Goal: Task Accomplishment & Management: Use online tool/utility

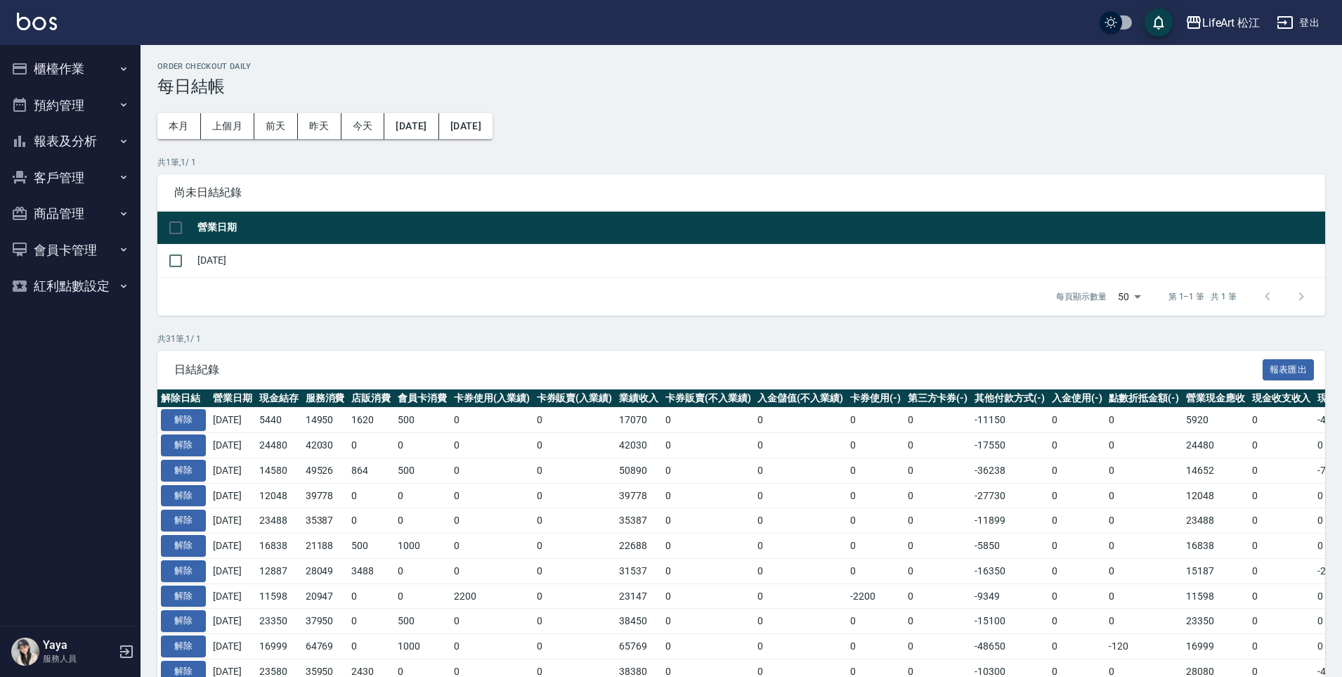
click at [74, 74] on button "櫃檯作業" at bounding box center [70, 69] width 129 height 37
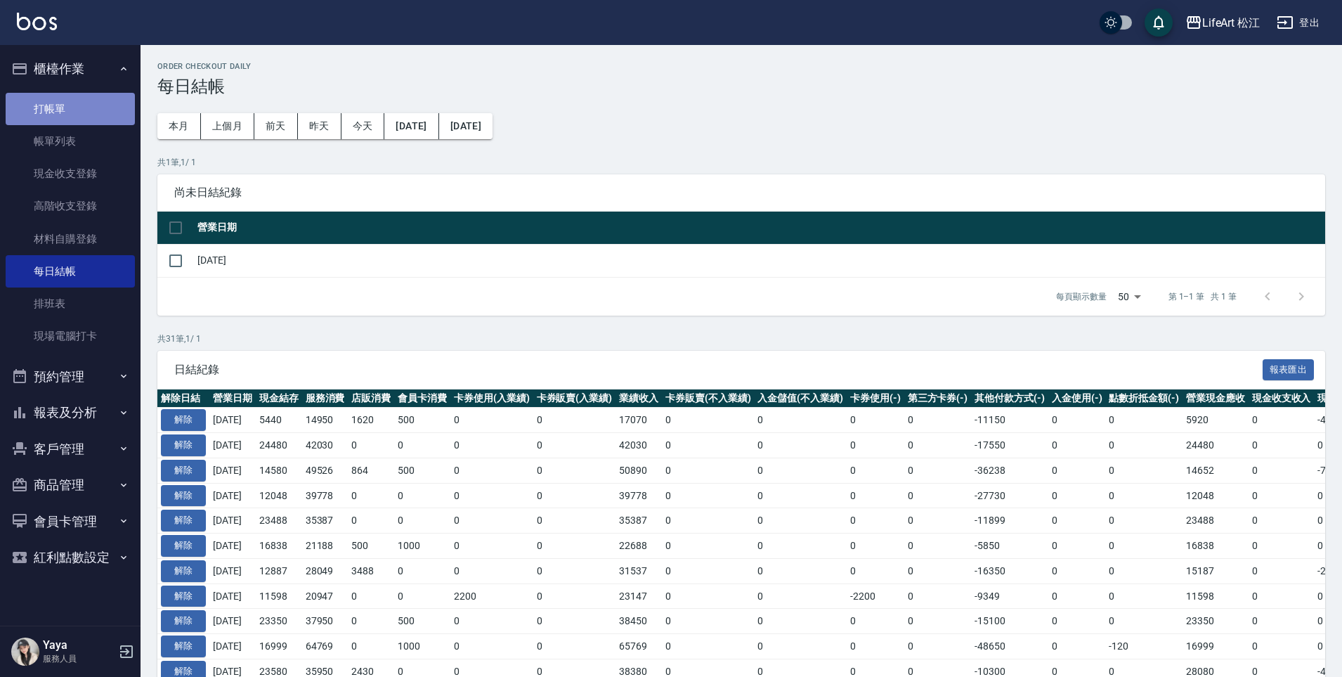
click at [86, 104] on link "打帳單" at bounding box center [70, 109] width 129 height 32
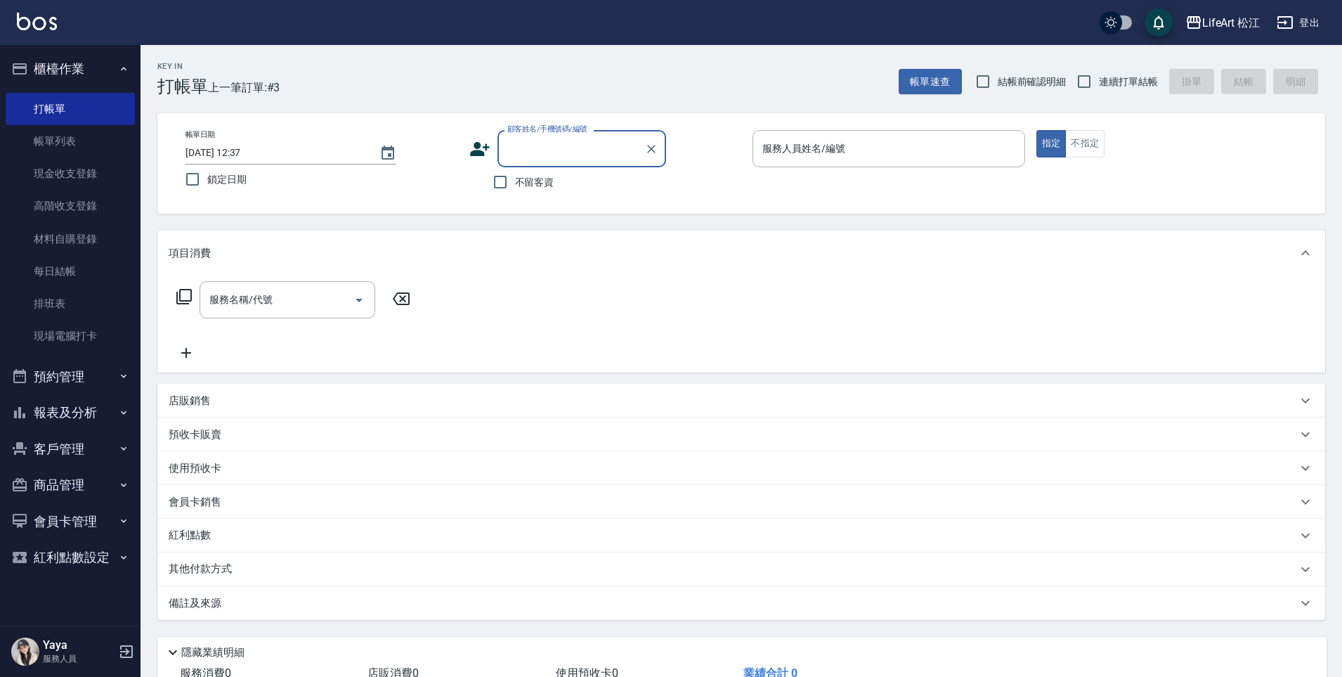
click at [526, 180] on span "不留客資" at bounding box center [534, 182] width 39 height 15
click at [515, 180] on input "不留客資" at bounding box center [501, 182] width 30 height 30
checkbox input "true"
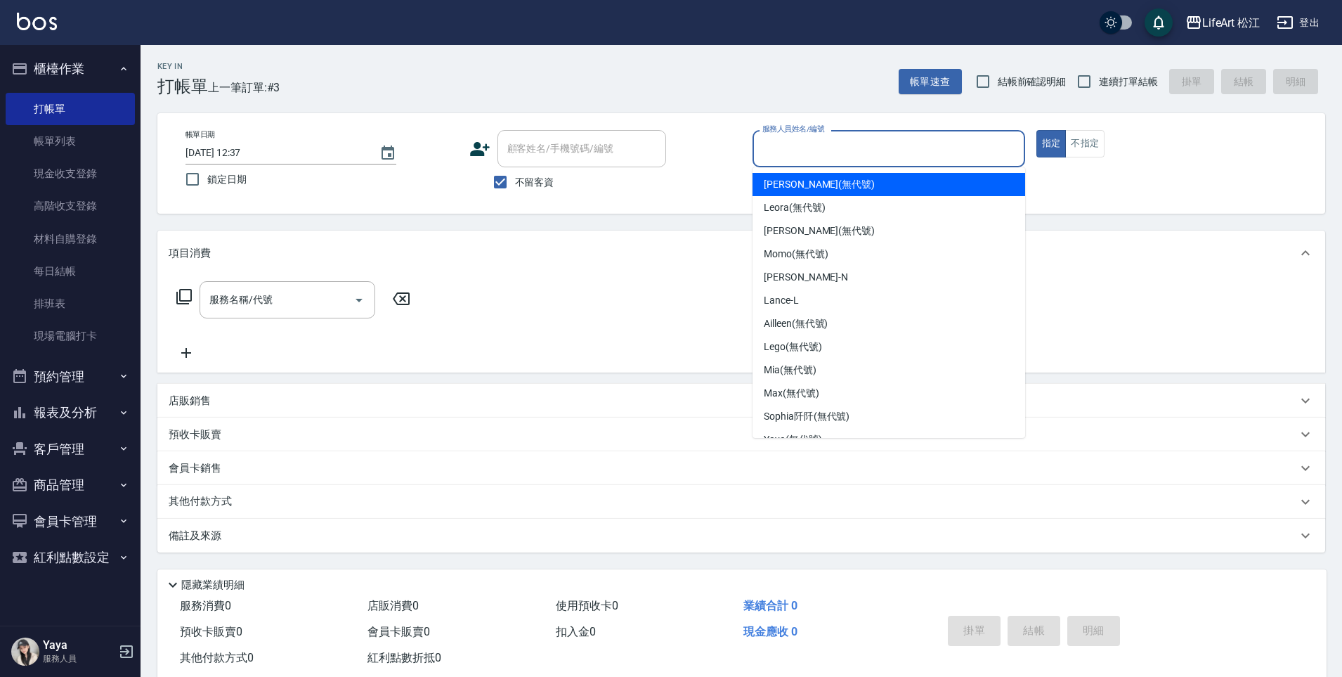
click at [824, 148] on input "服務人員姓名/編號" at bounding box center [889, 148] width 260 height 25
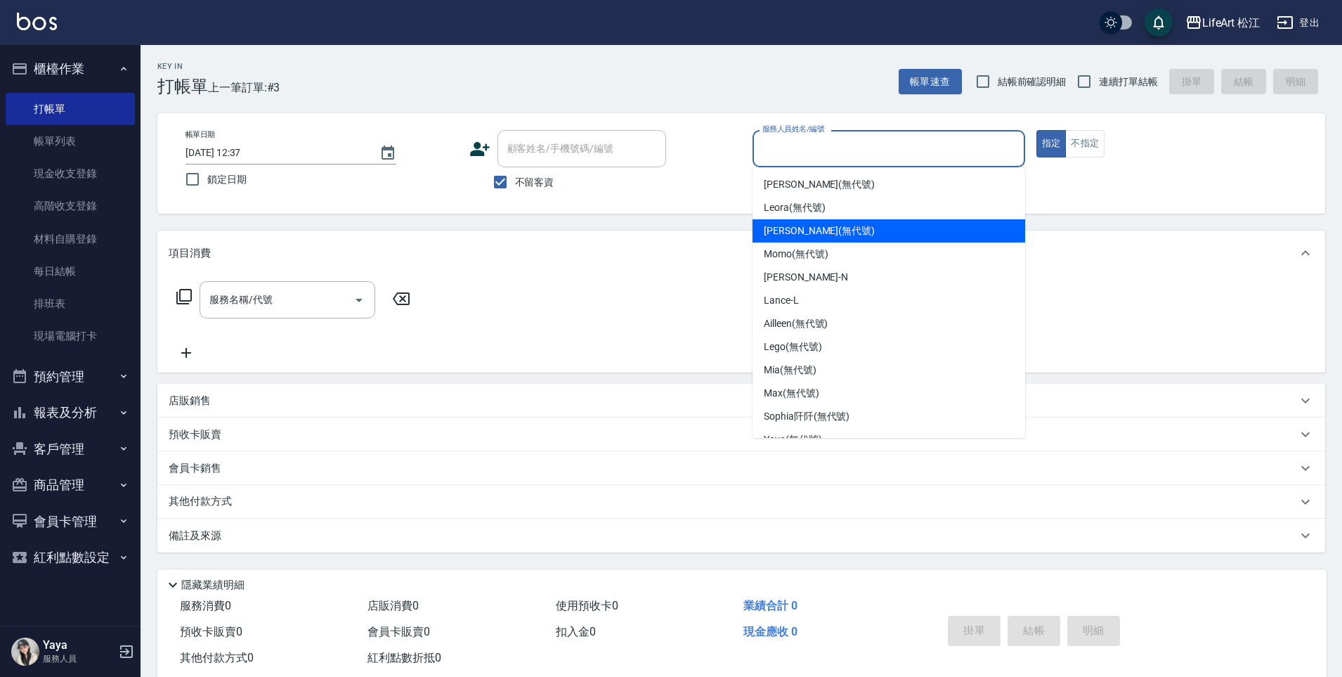
click at [817, 226] on span "[PERSON_NAME] (無代號)" at bounding box center [819, 230] width 111 height 15
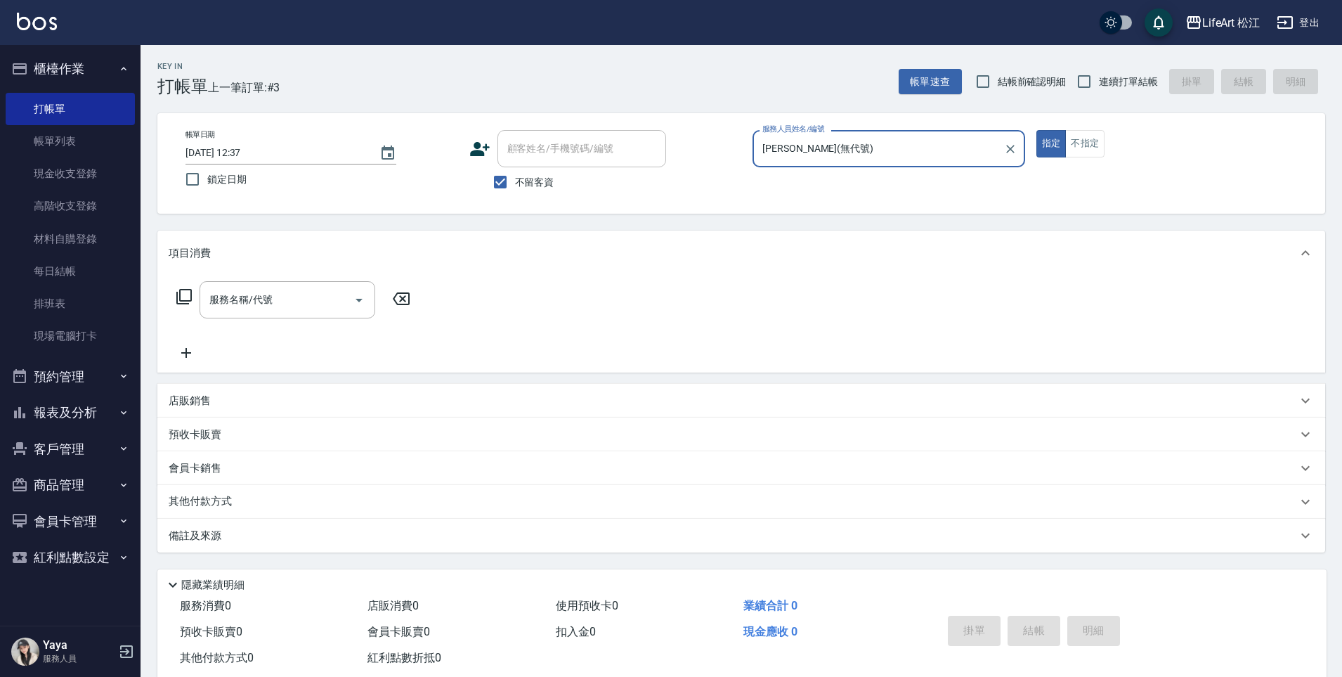
type input "[PERSON_NAME](無代號)"
click at [242, 304] on div "服務名稱/代號 服務名稱/代號" at bounding box center [288, 299] width 176 height 37
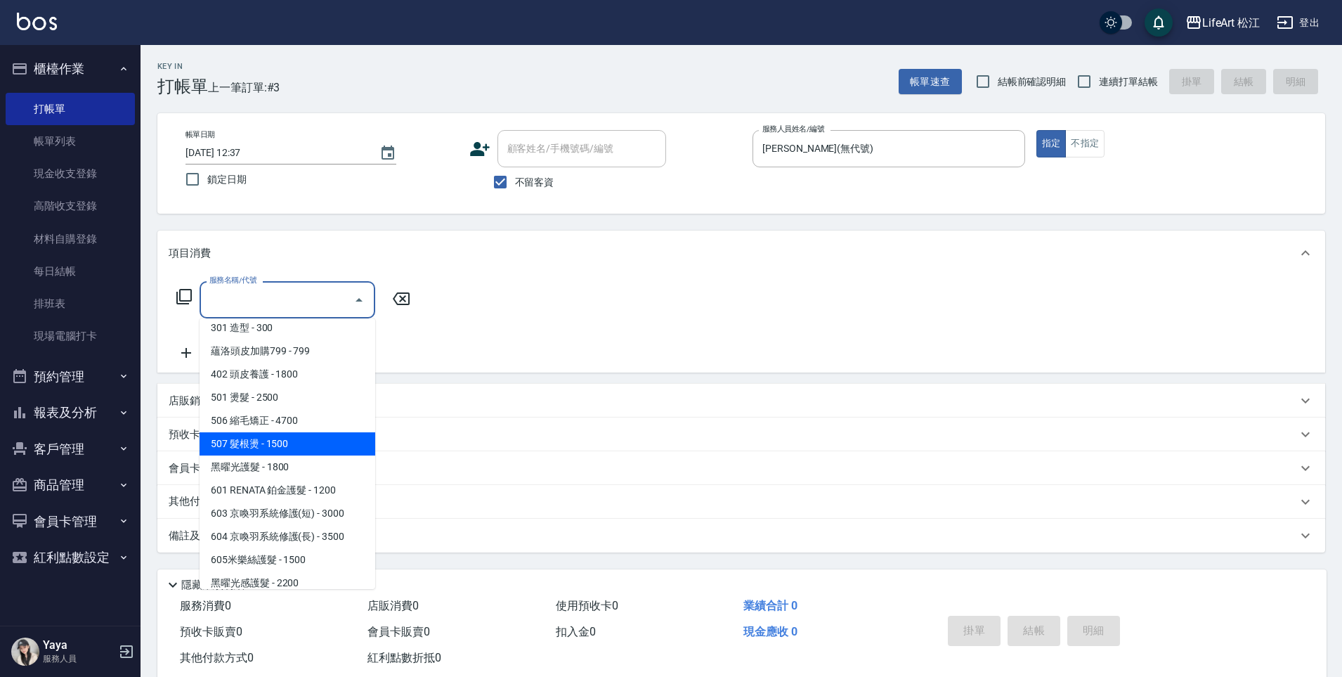
scroll to position [158, 0]
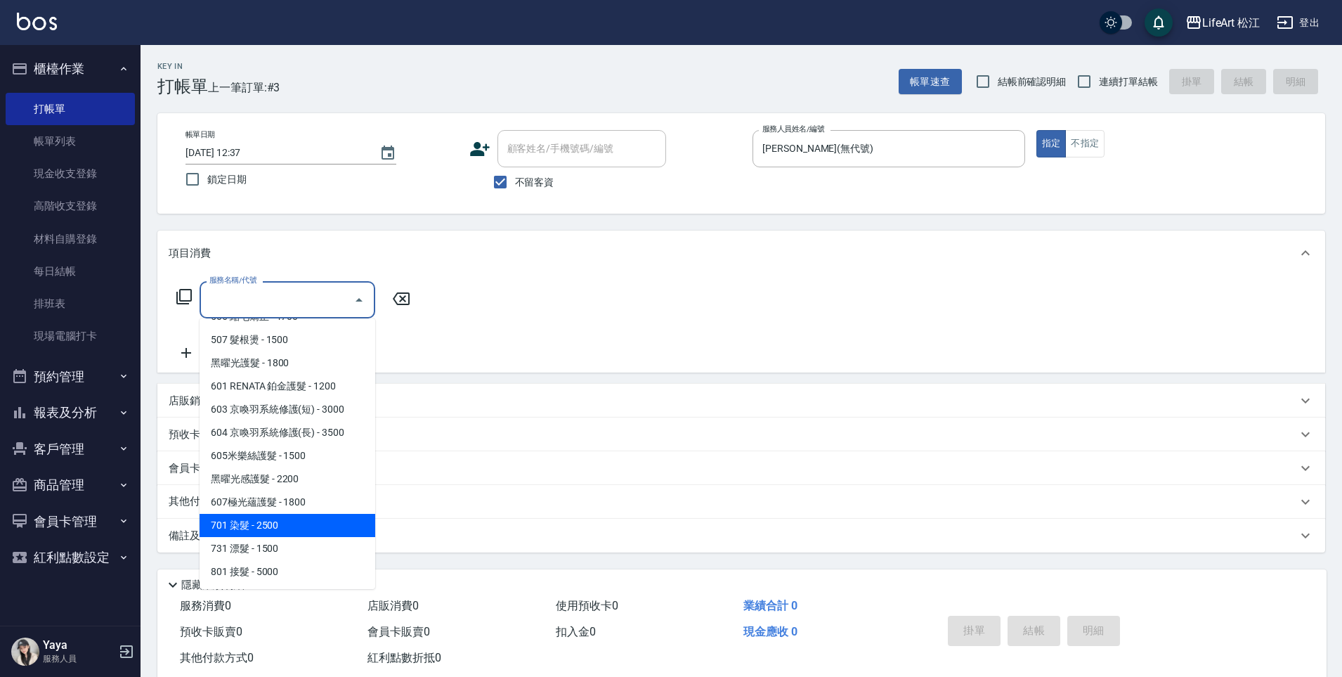
click at [270, 528] on span "701 染髮 - 2500" at bounding box center [288, 525] width 176 height 23
type input "701 染髮(701)"
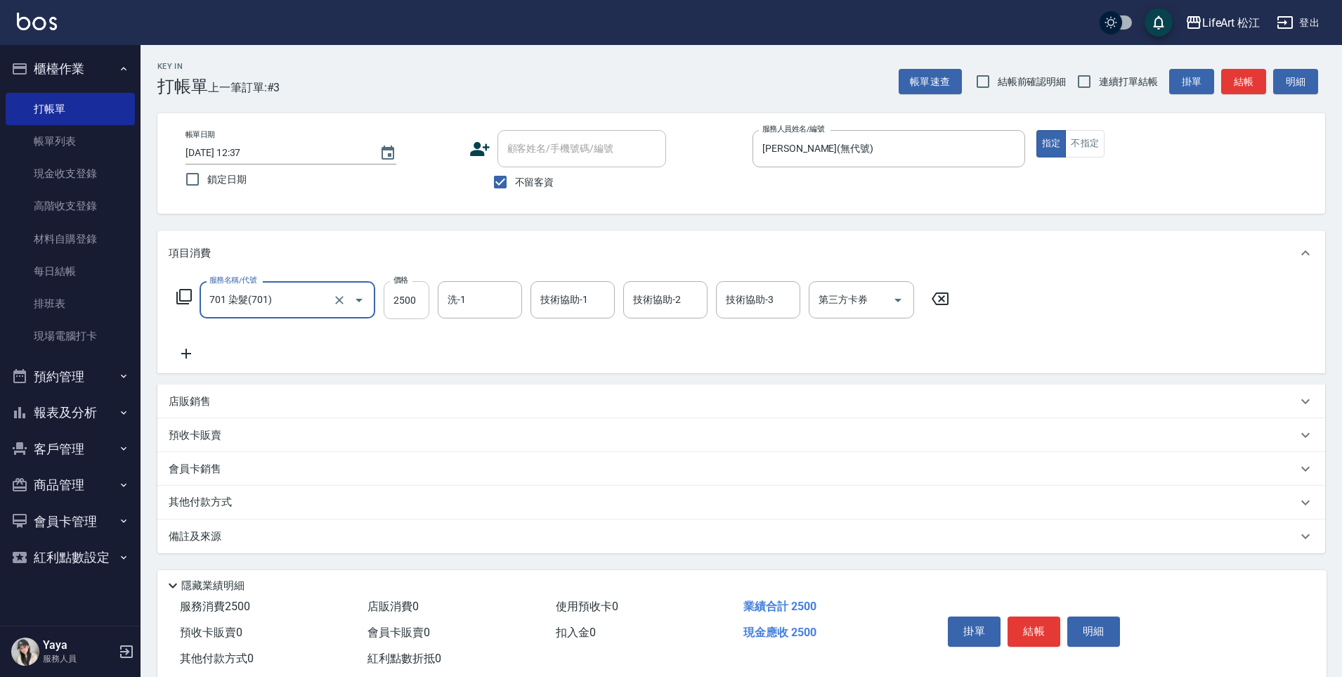
click at [418, 300] on input "2500" at bounding box center [407, 300] width 46 height 38
type input "1200"
click at [189, 356] on icon at bounding box center [186, 353] width 35 height 17
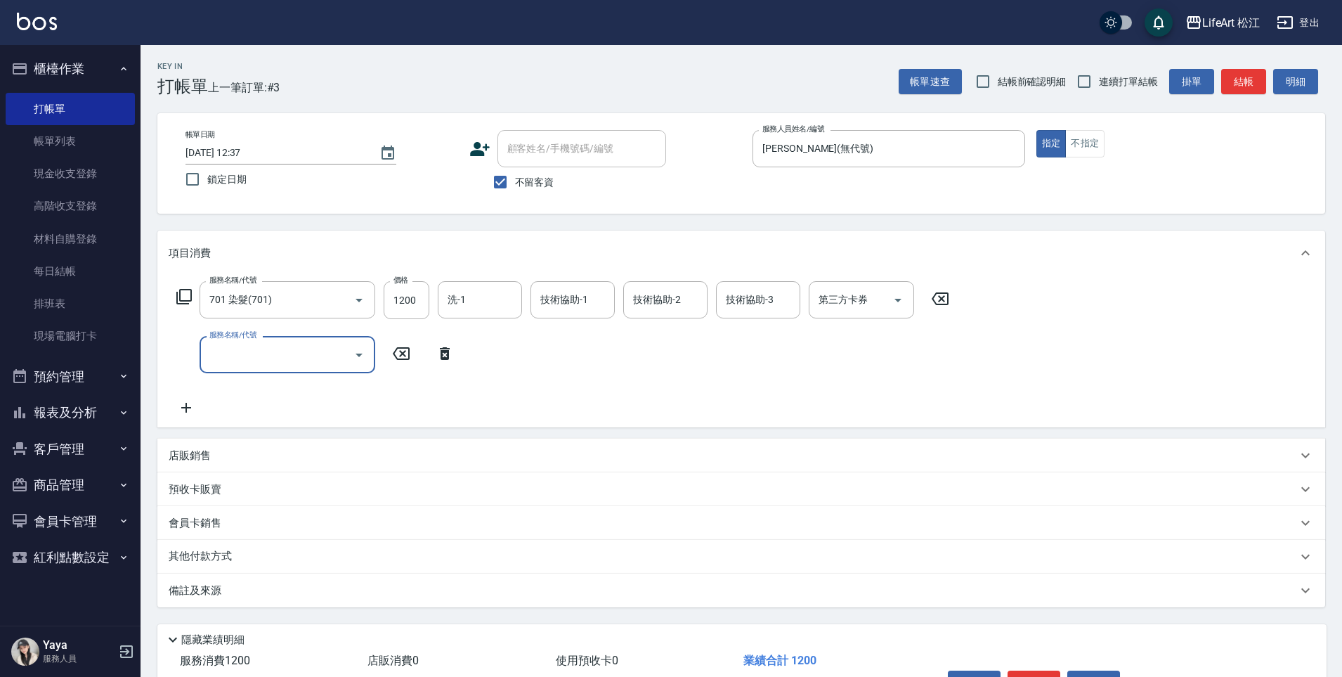
click at [271, 358] on input "服務名稱/代號" at bounding box center [277, 354] width 142 height 25
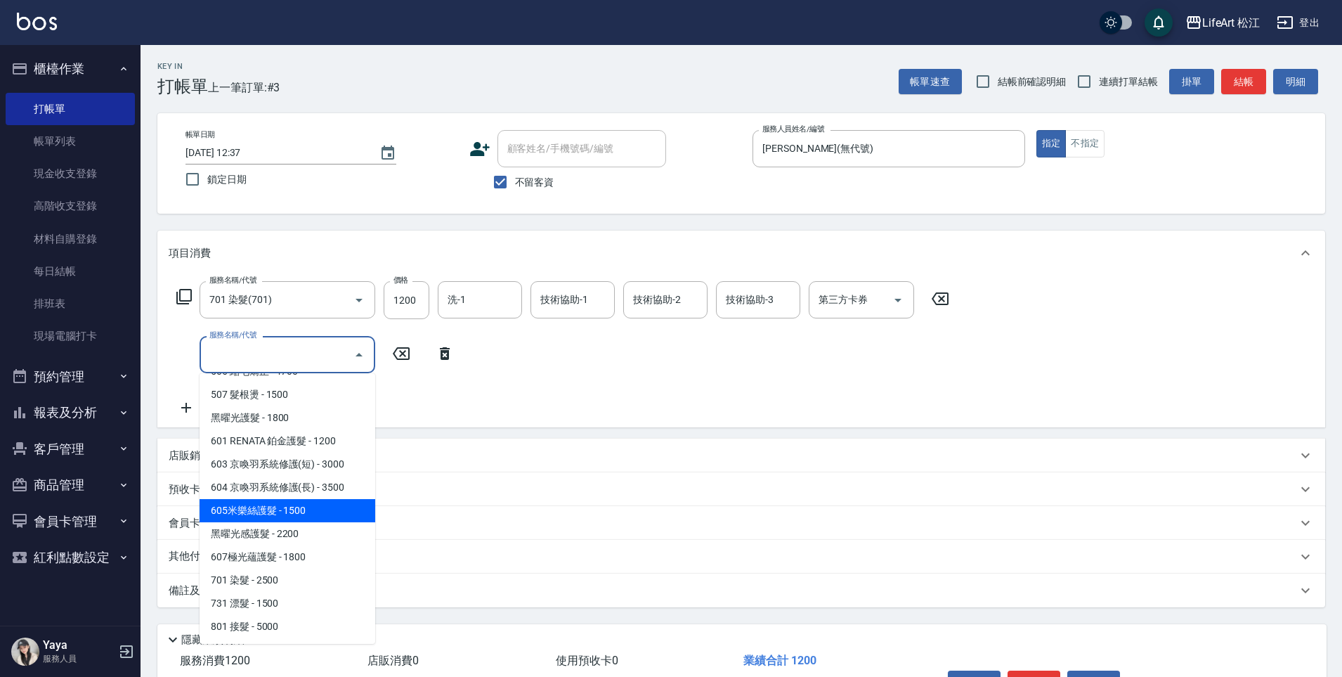
click at [289, 509] on span "605米樂絲護髮 - 1500" at bounding box center [288, 510] width 176 height 23
type input "605米樂絲護髮(605)"
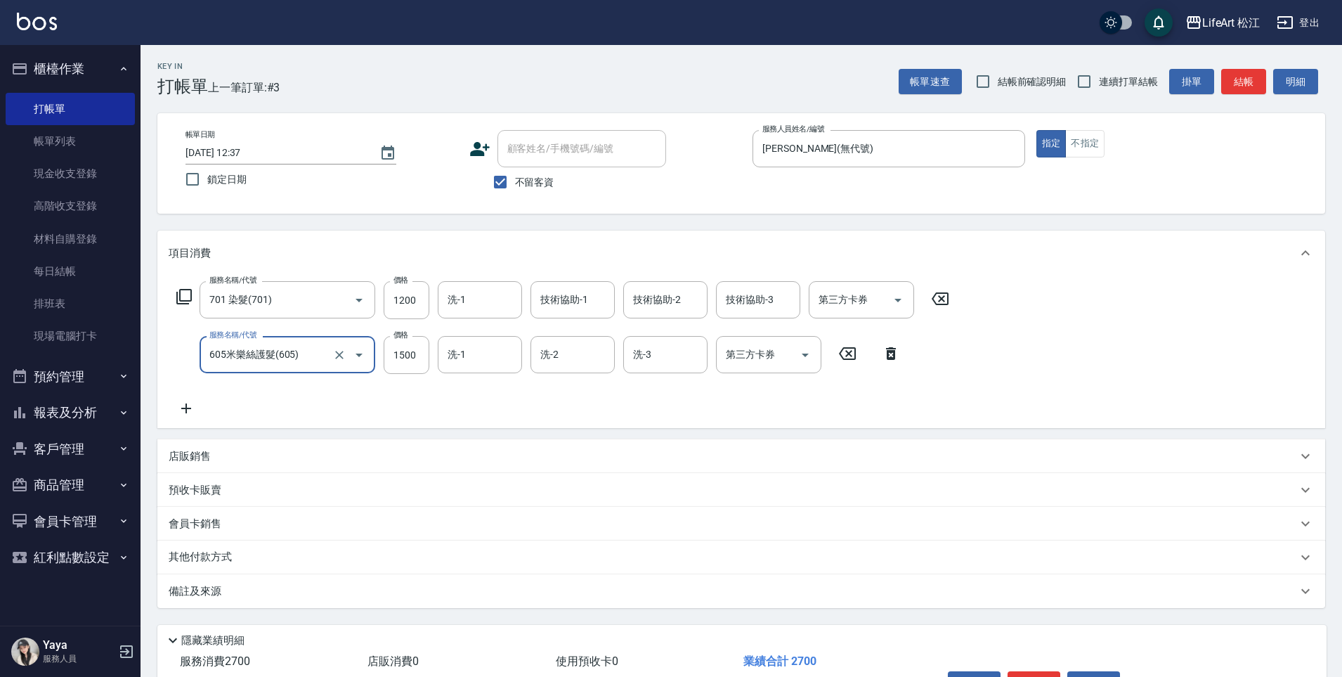
click at [235, 557] on p "其他付款方式" at bounding box center [204, 557] width 70 height 15
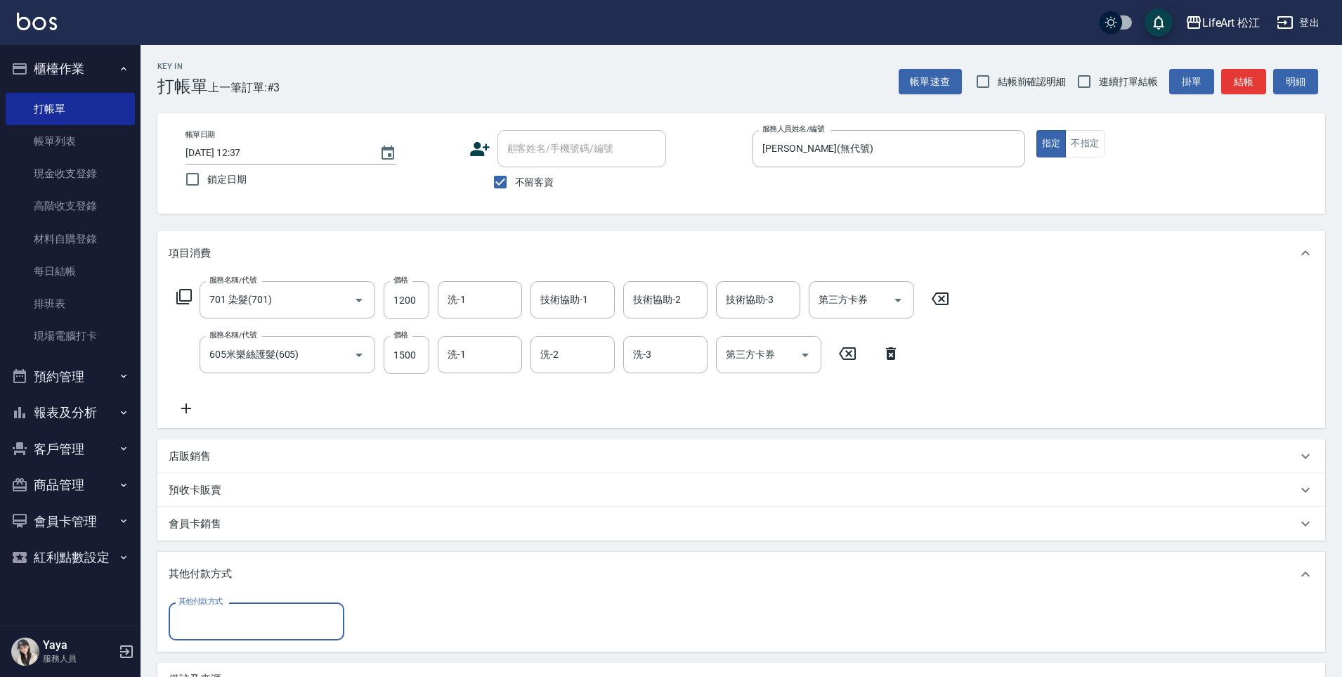
scroll to position [0, 0]
click at [234, 641] on div "其他付款方式 其他付款方式" at bounding box center [741, 624] width 1168 height 54
click at [241, 628] on input "其他付款方式" at bounding box center [256, 621] width 163 height 25
click at [263, 524] on span "轉帳" at bounding box center [257, 515] width 176 height 23
type input "轉帳"
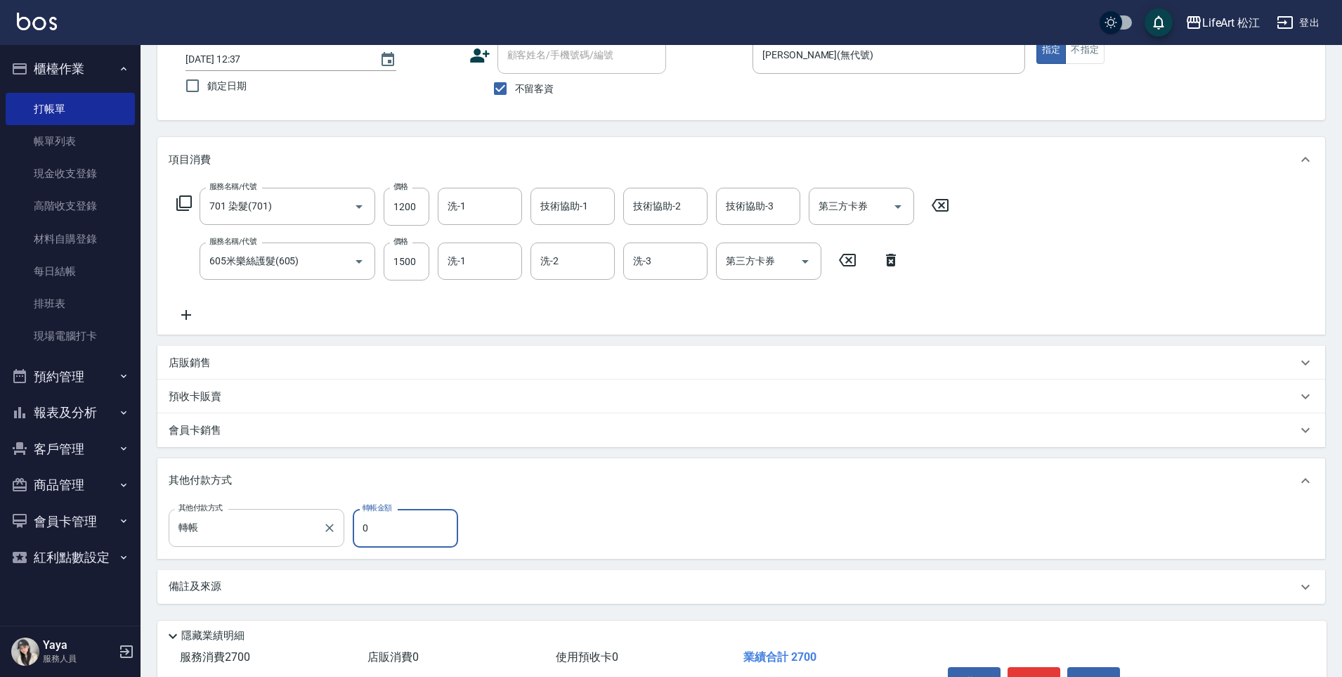
scroll to position [99, 0]
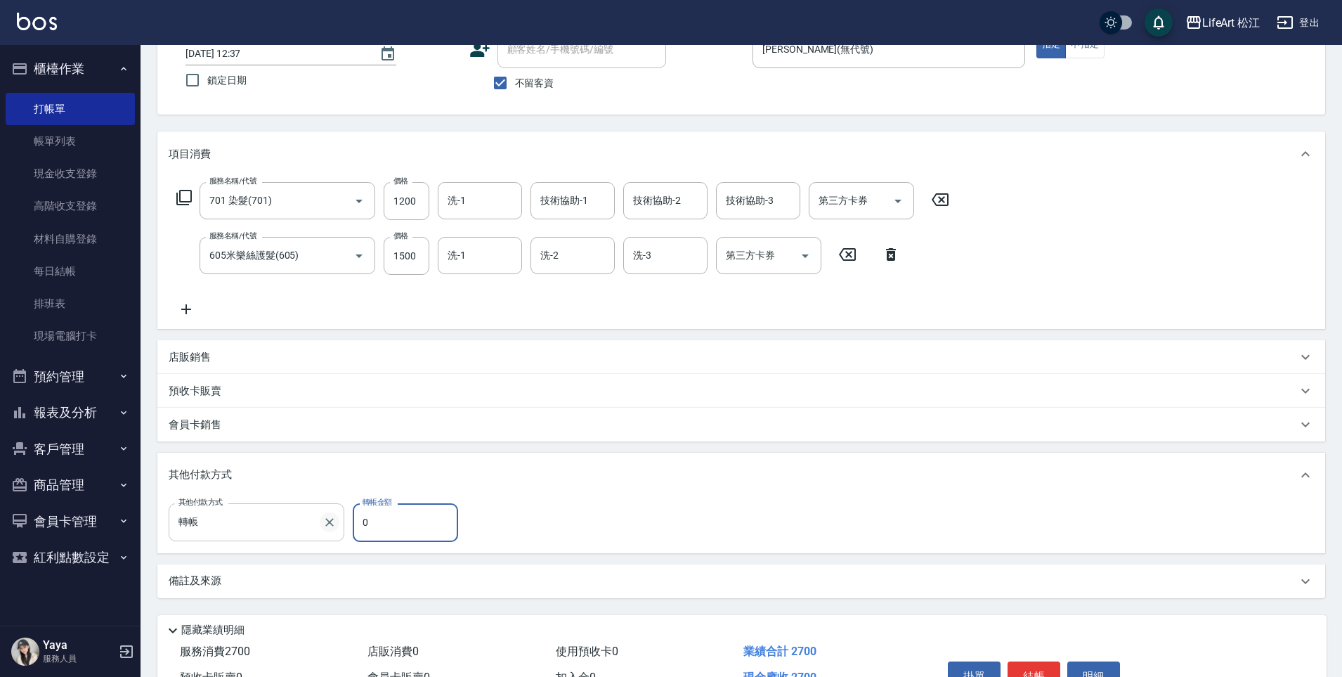
drag, startPoint x: 403, startPoint y: 524, endPoint x: 323, endPoint y: 518, distance: 79.6
click at [323, 518] on div "其他付款方式 轉帳 其他付款方式 轉帳金額 0 轉帳金額" at bounding box center [318, 522] width 298 height 38
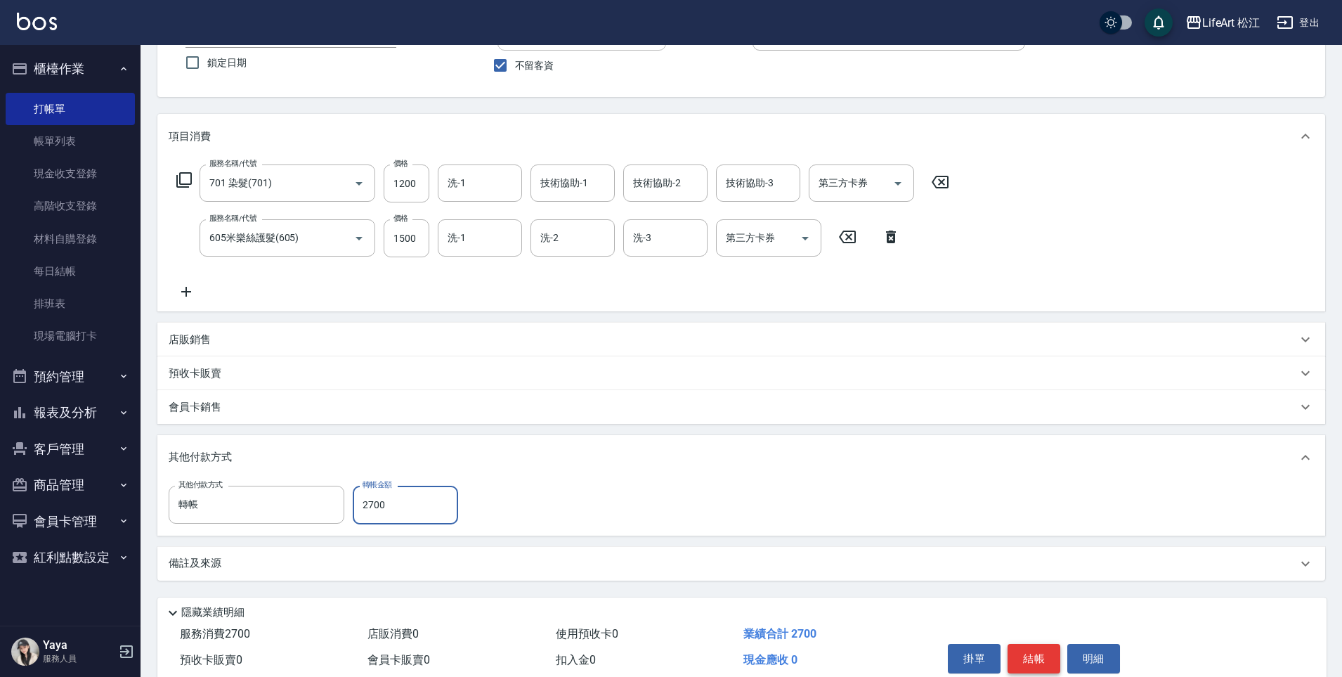
scroll to position [120, 0]
type input "2700"
click at [1032, 656] on button "結帳" at bounding box center [1034, 655] width 53 height 30
